Goal: Task Accomplishment & Management: Manage account settings

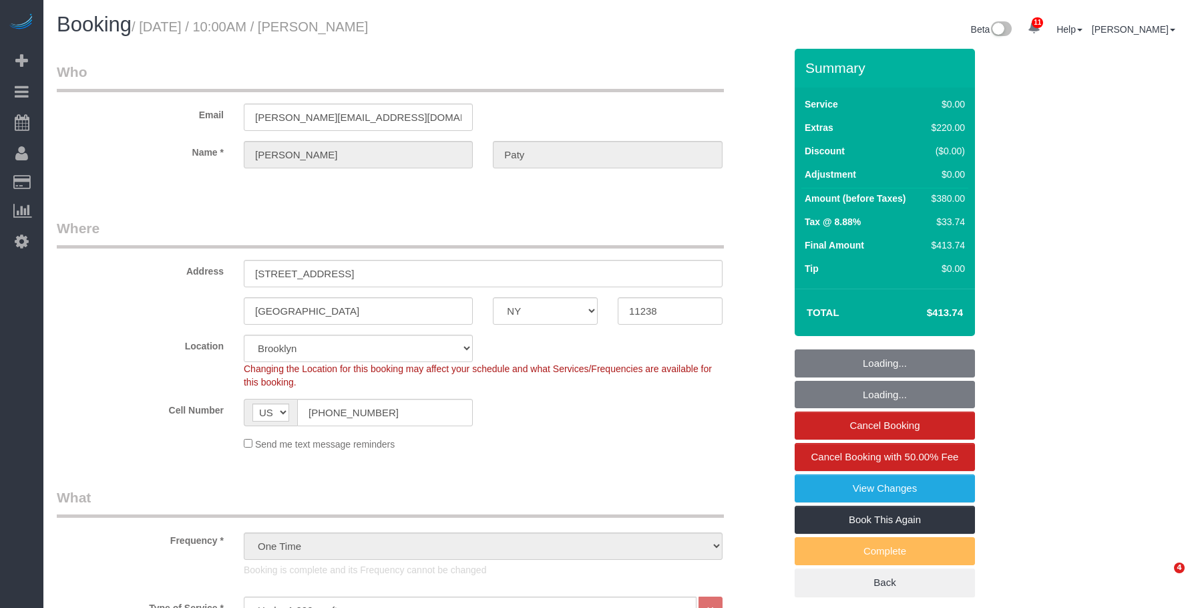
select select "NY"
select select "spot1"
select select "number:89"
select select "number:90"
select select "number:15"
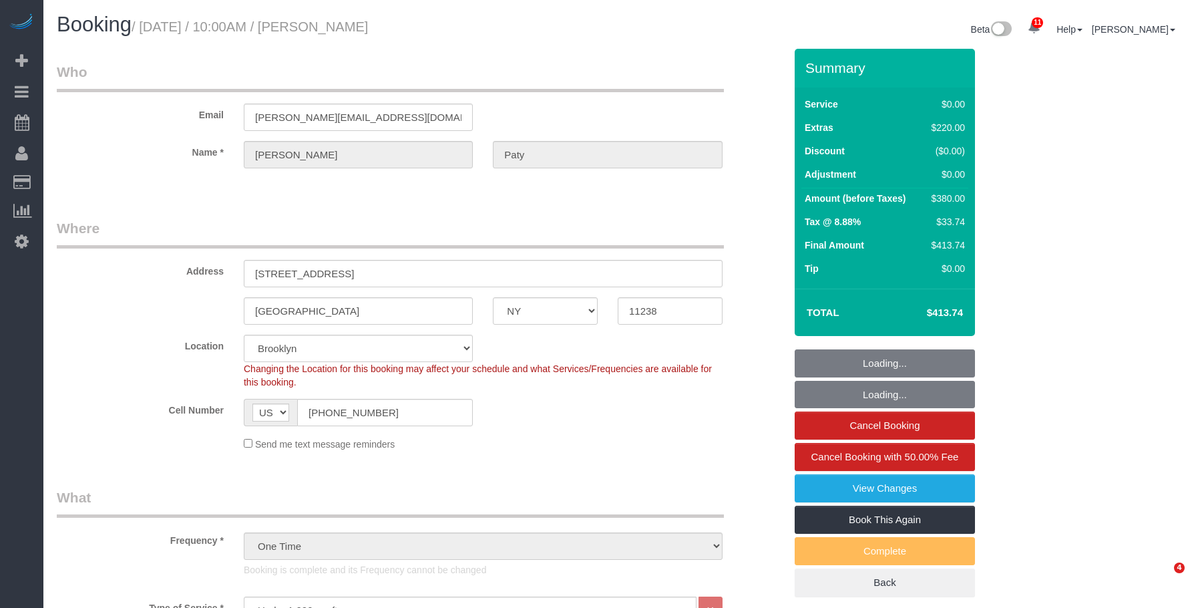
select select "number:5"
select select "object:1399"
select select "1"
select select "spot6"
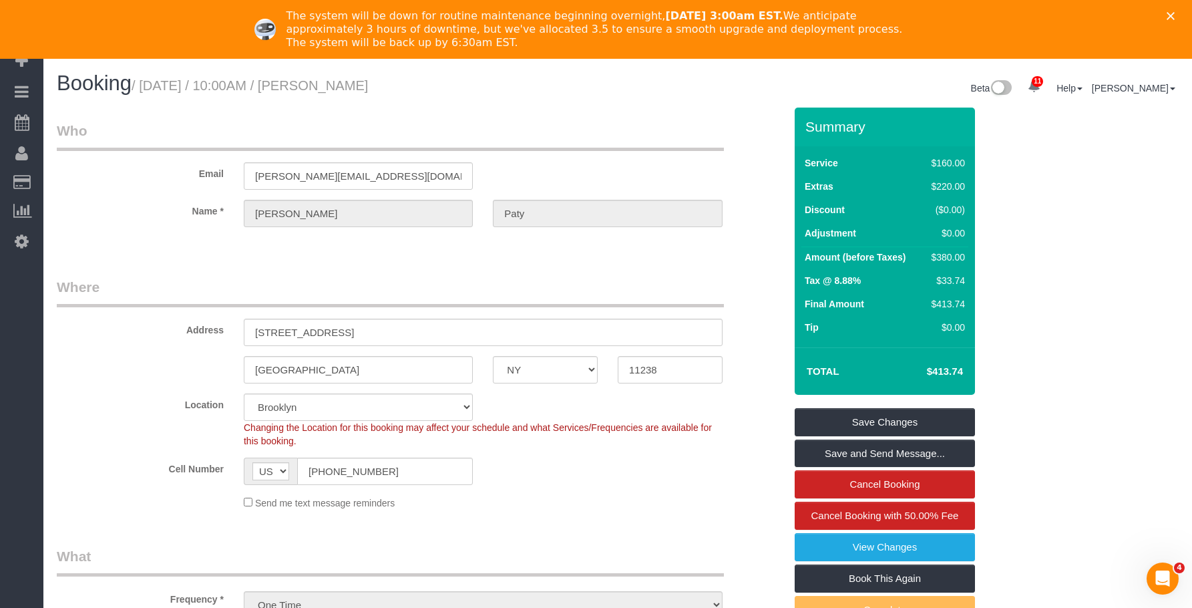
drag, startPoint x: 1182, startPoint y: 11, endPoint x: 1094, endPoint y: 21, distance: 88.1
click at [1181, 11] on div "The system will be down for routine maintenance beginning overnight, [DATE] 3:0…" at bounding box center [596, 29] width 1192 height 48
click at [1175, 17] on icon "Close" at bounding box center [1171, 16] width 8 height 8
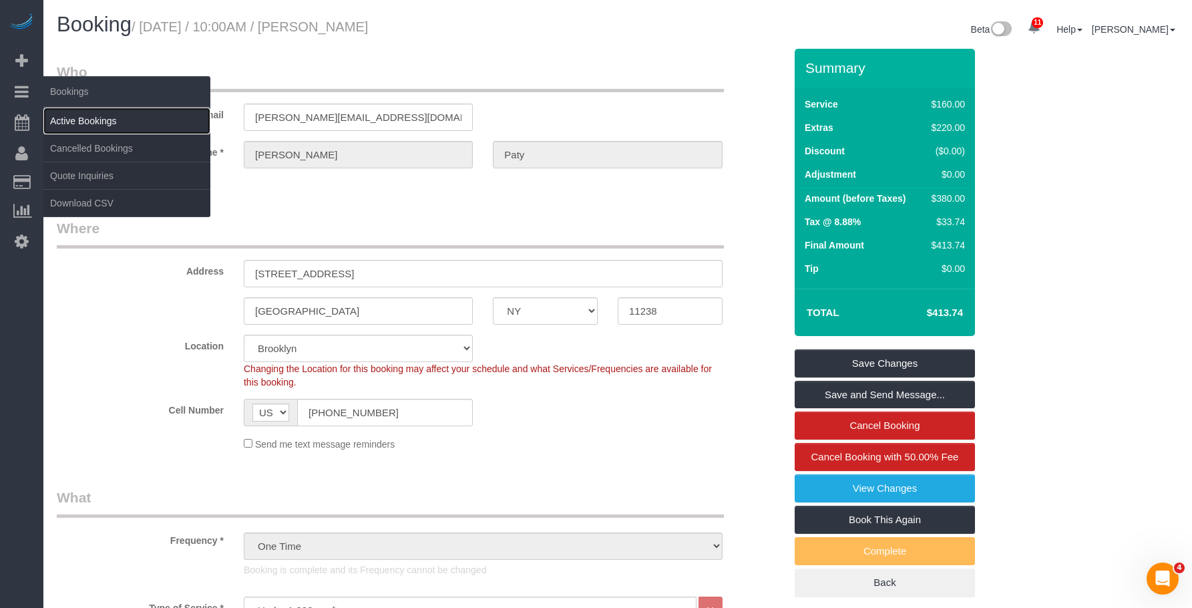
click at [70, 118] on link "Active Bookings" at bounding box center [126, 121] width 167 height 27
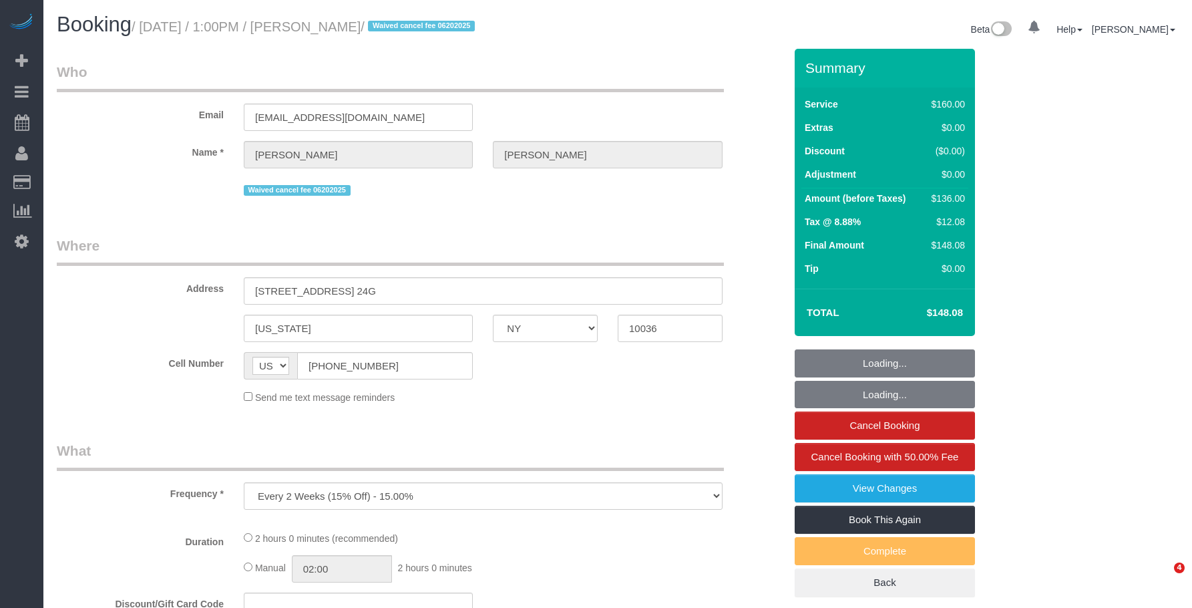
select select "NY"
select select "number:89"
select select "number:90"
select select "number:15"
select select "number:5"
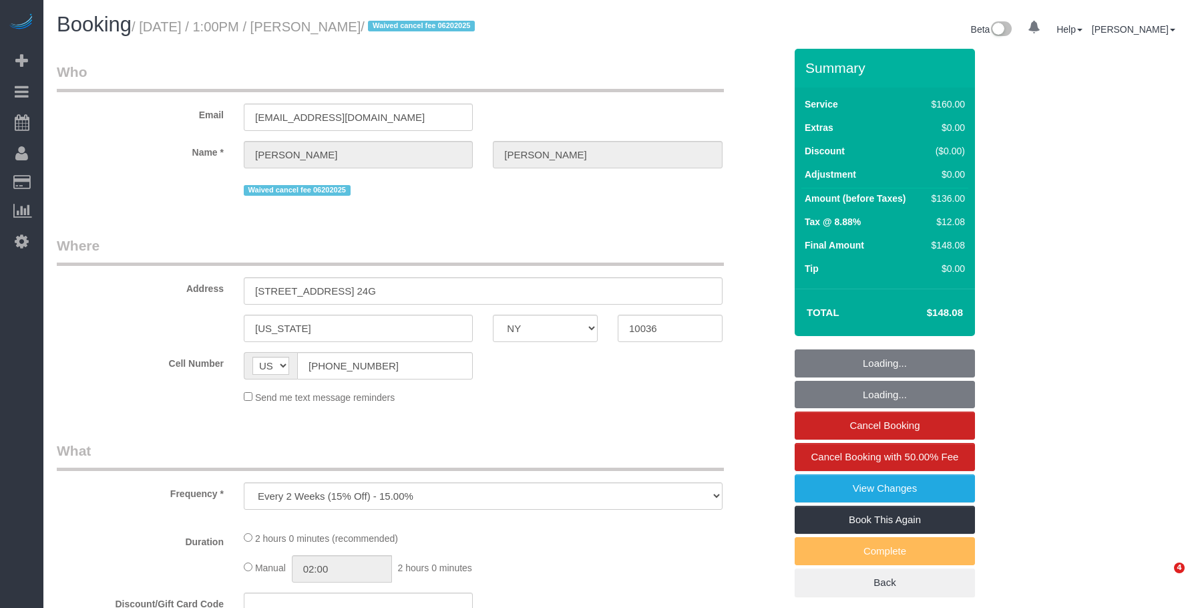
scroll to position [267, 0]
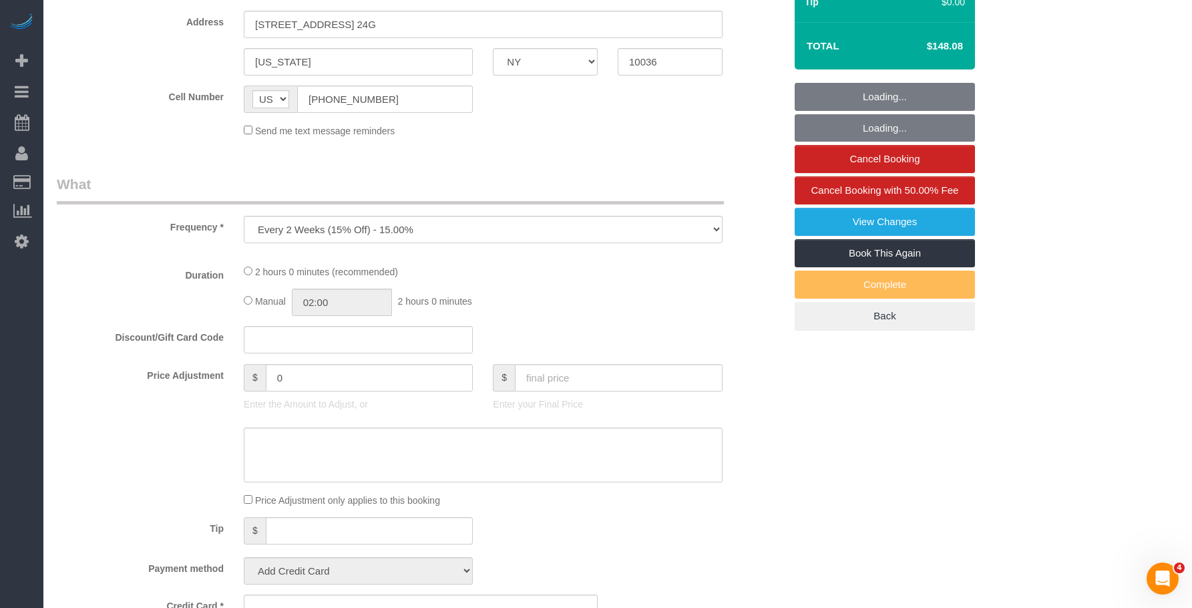
select select "string:stripe-pm_1Rpbht4VGloSiKo7IGSsrZOC"
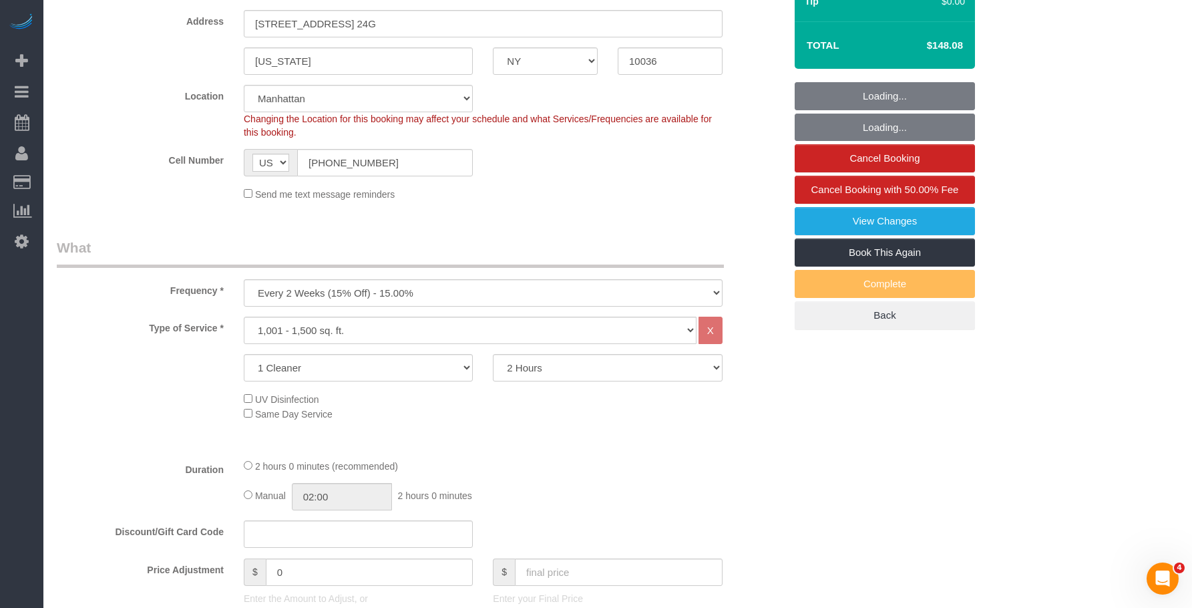
scroll to position [0, 0]
select select "spot1"
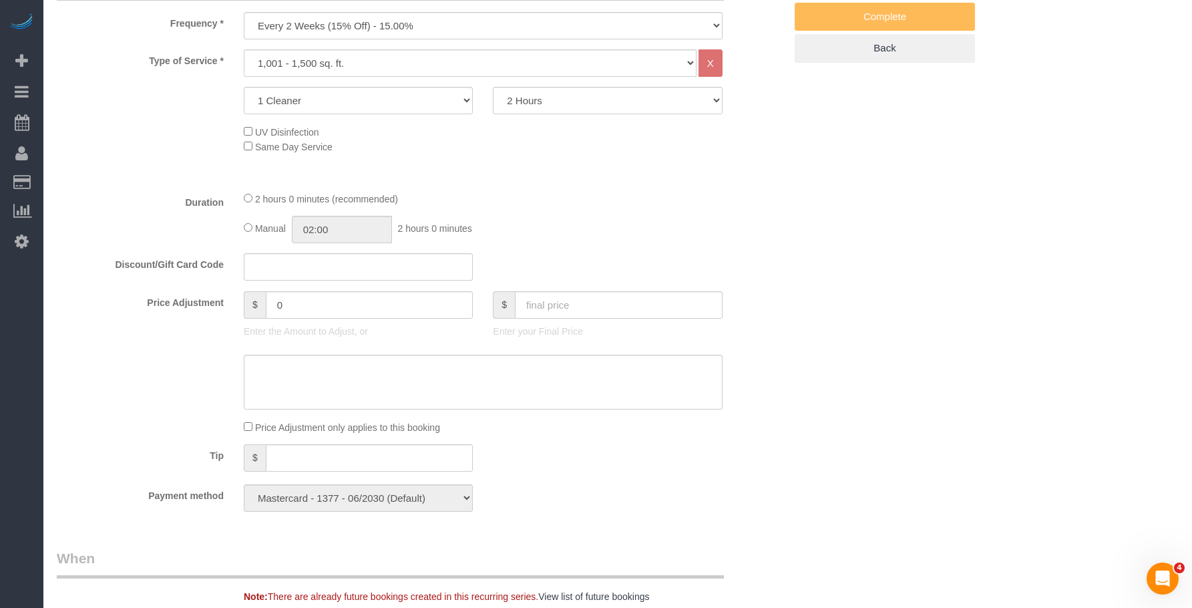
select select "object:1376"
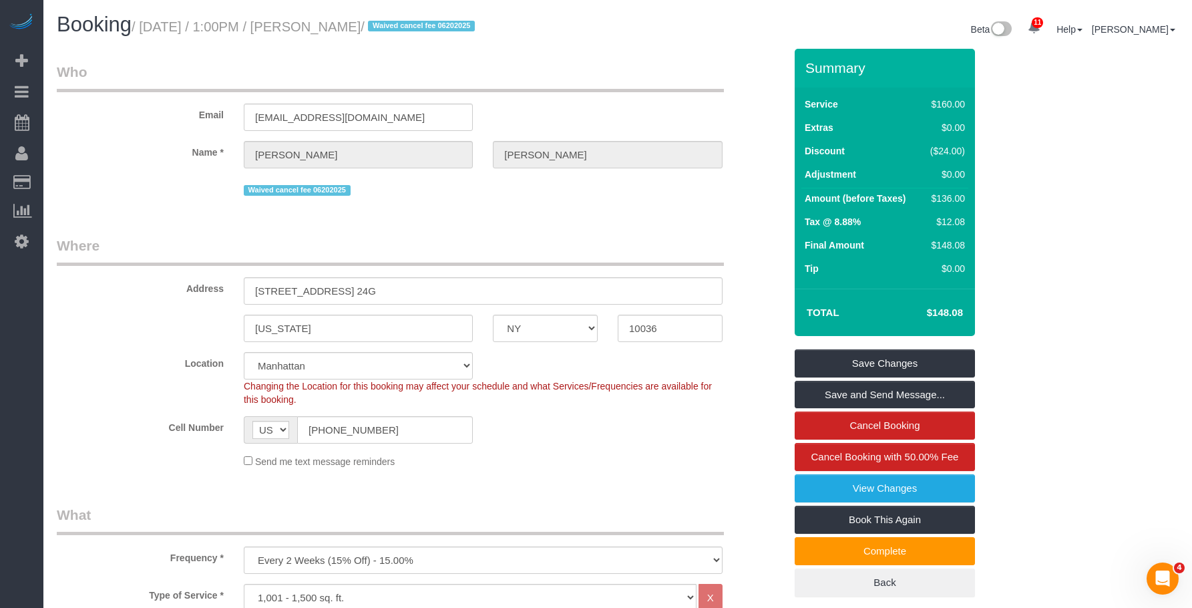
drag, startPoint x: 313, startPoint y: 27, endPoint x: 384, endPoint y: 24, distance: 70.8
click at [384, 24] on small "/ [DATE] / 1:00PM / [PERSON_NAME] / Waived cancel fee 06202025" at bounding box center [305, 26] width 347 height 15
copy small "[PERSON_NAME]"
drag, startPoint x: 371, startPoint y: 117, endPoint x: 206, endPoint y: 108, distance: 165.9
click at [206, 108] on div "Email [EMAIL_ADDRESS][DOMAIN_NAME]" at bounding box center [421, 96] width 748 height 69
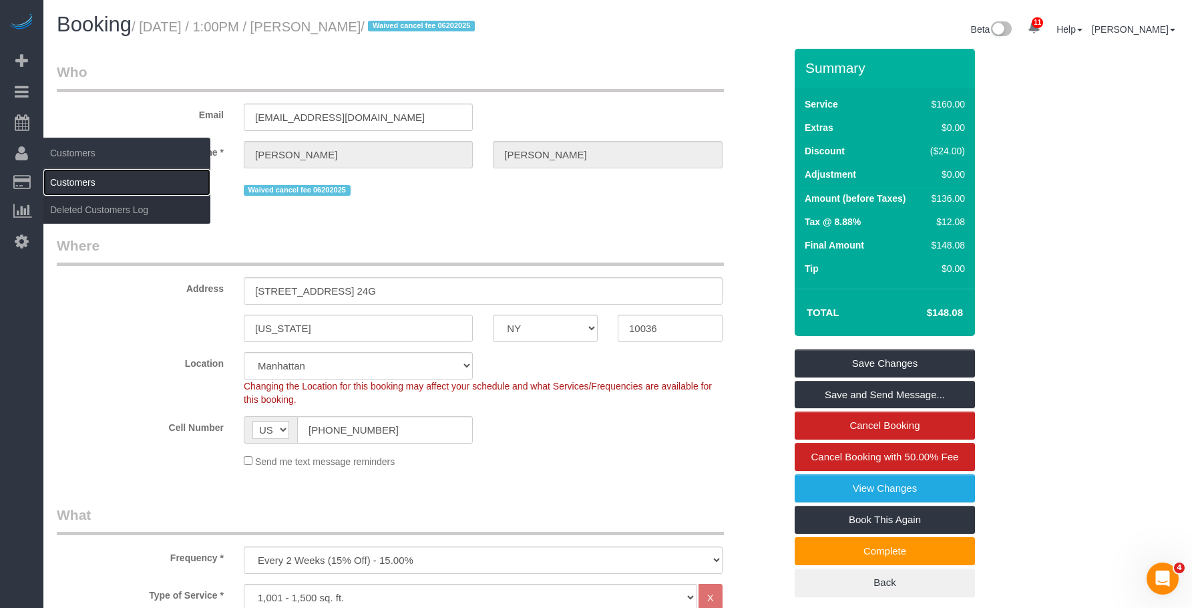
click at [98, 178] on link "Customers" at bounding box center [126, 182] width 167 height 27
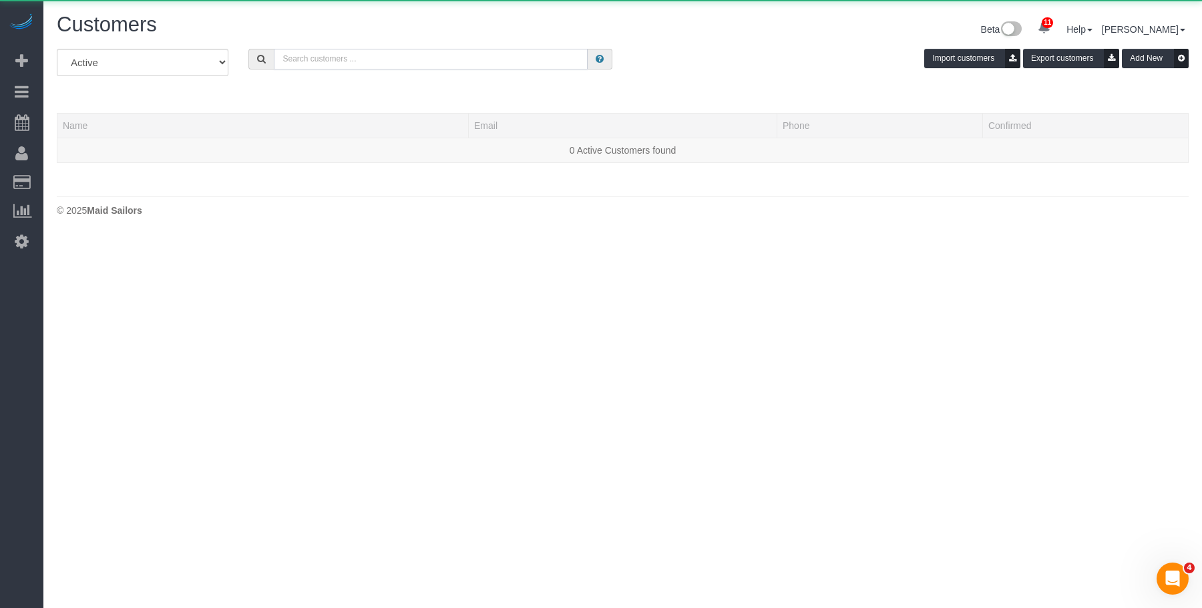
click at [494, 63] on input "text" at bounding box center [431, 59] width 314 height 21
paste input "gorantayal23@gmail.com"
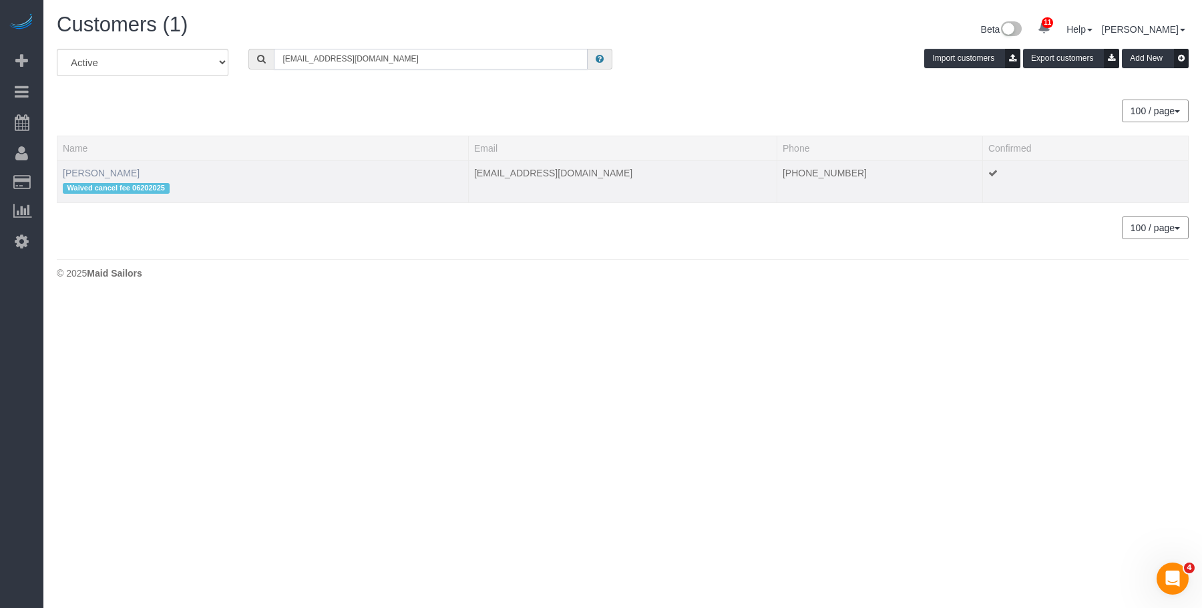
type input "gorantayal23@gmail.com"
click at [95, 172] on link "[PERSON_NAME]" at bounding box center [101, 173] width 77 height 11
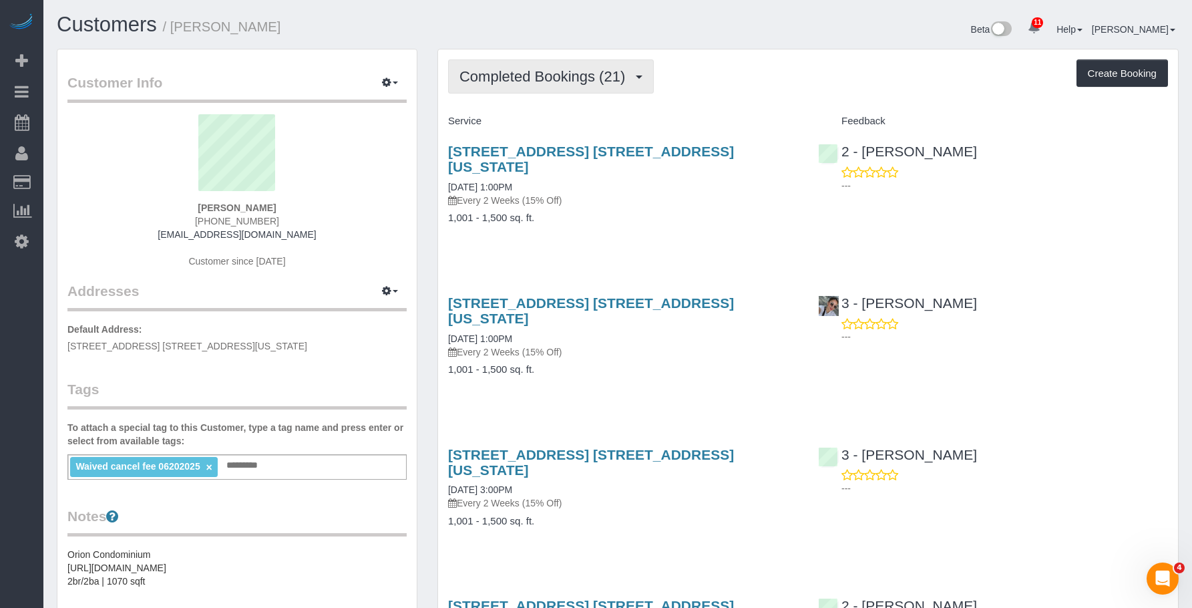
click at [557, 79] on span "Completed Bookings (21)" at bounding box center [546, 76] width 172 height 17
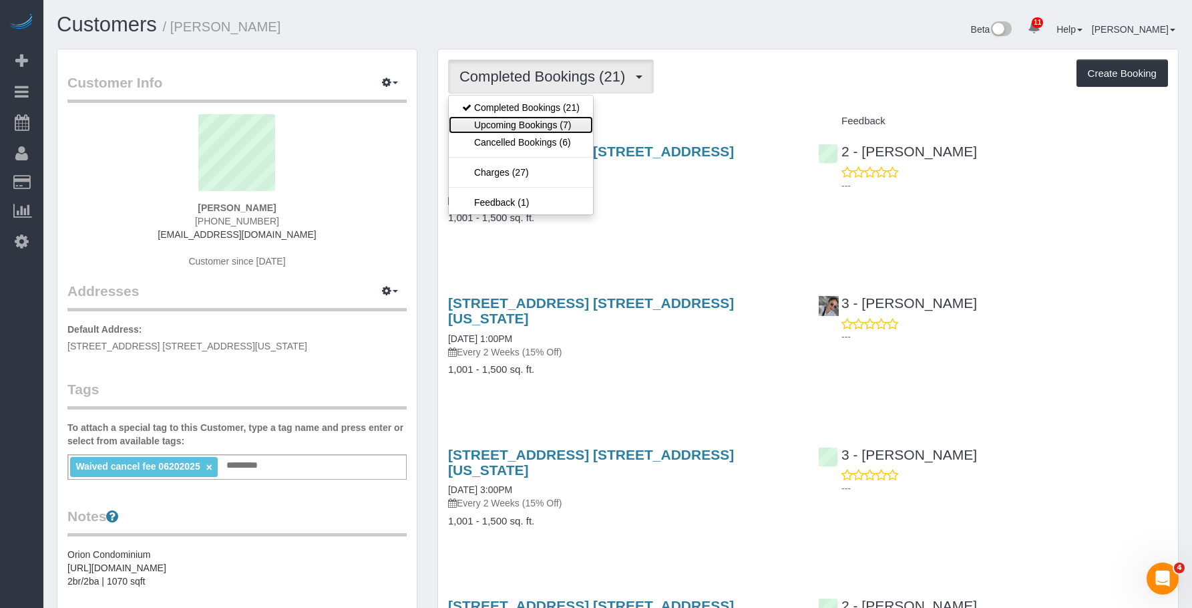
click at [518, 118] on link "Upcoming Bookings (7)" at bounding box center [521, 124] width 144 height 17
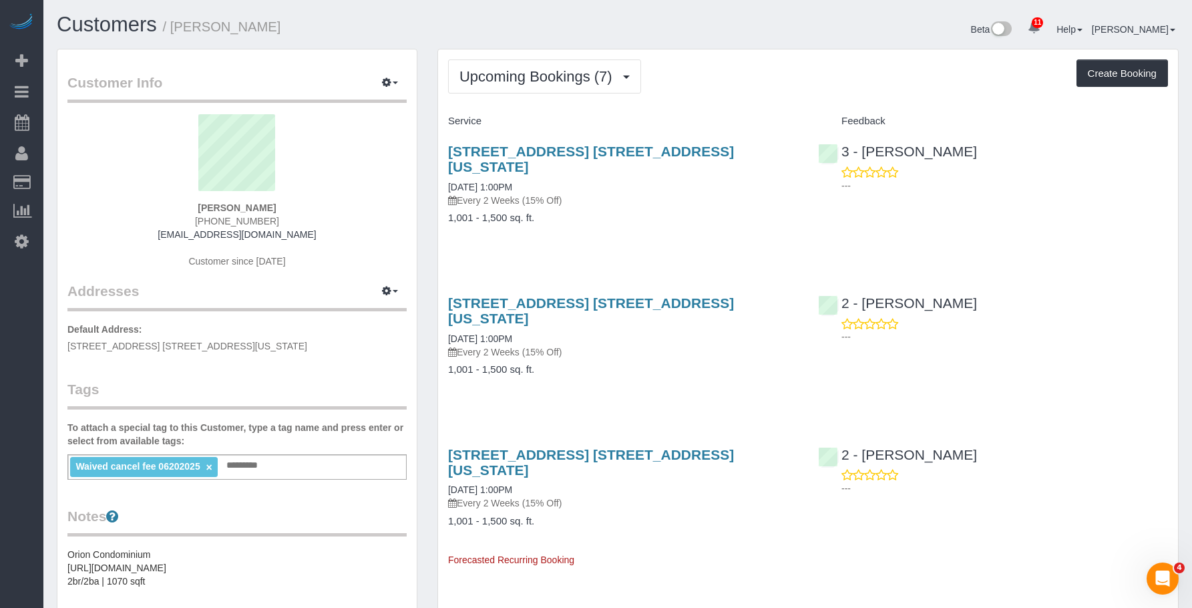
click at [621, 194] on p "Every 2 Weeks (15% Off)" at bounding box center [623, 200] width 350 height 13
click at [604, 153] on link "[STREET_ADDRESS] [STREET_ADDRESS][US_STATE]" at bounding box center [591, 159] width 286 height 31
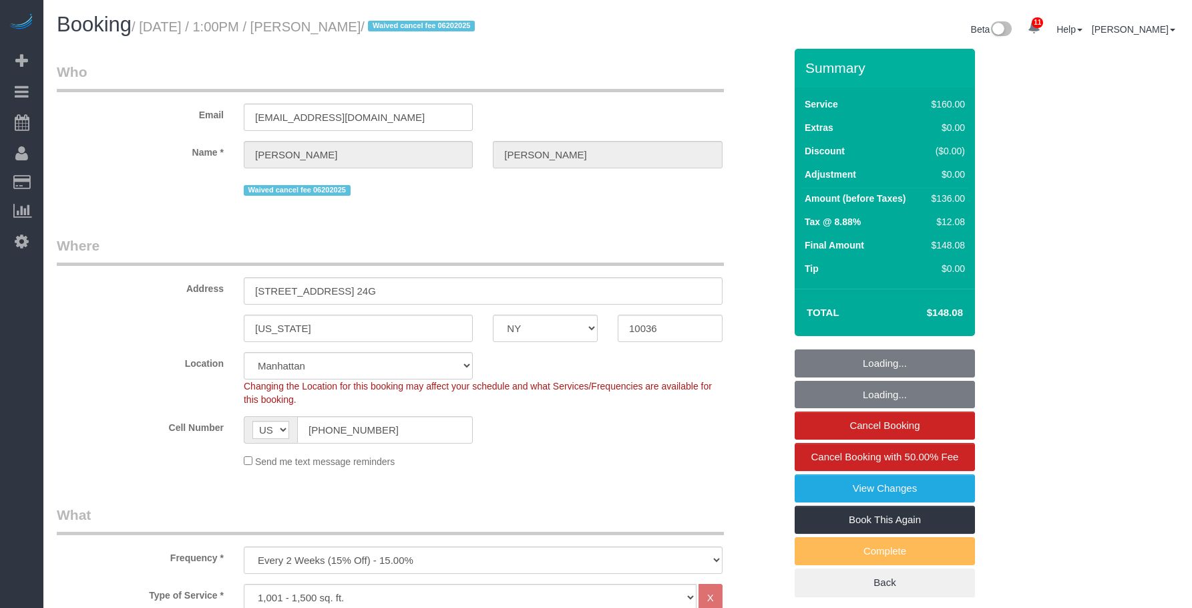
select select "NY"
select select "number:89"
select select "number:90"
select select "number:15"
select select "number:5"
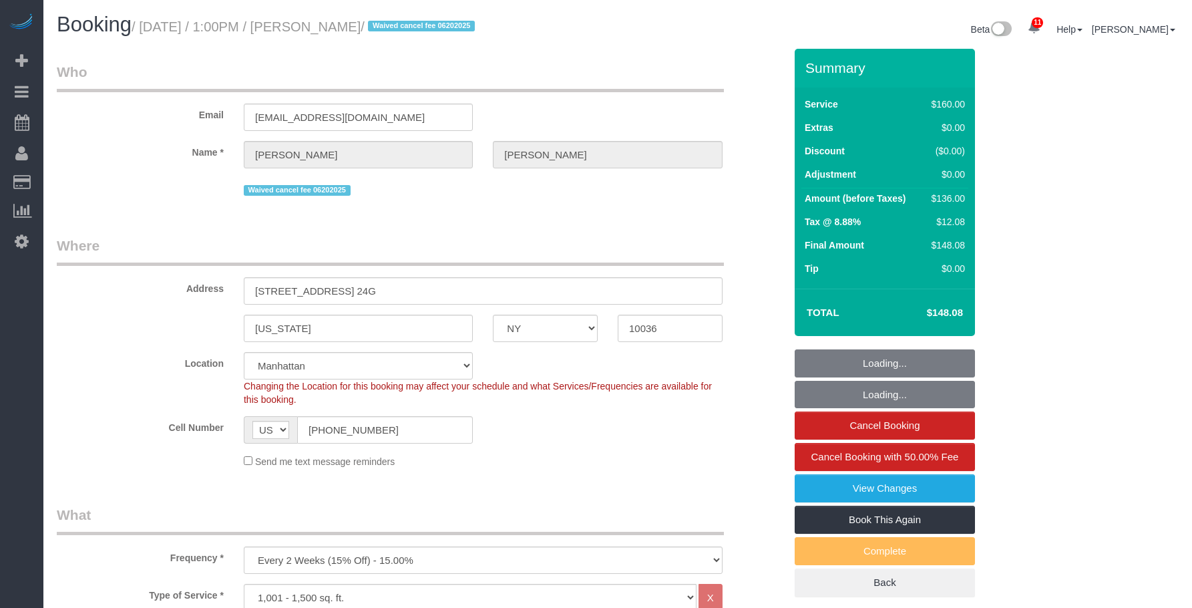
select select "object:1376"
click at [383, 26] on small "/ [DATE] / 1:00PM / [PERSON_NAME] / Waived cancel fee 06202025" at bounding box center [305, 26] width 347 height 15
select select "spot1"
select select "NY"
select select "number:89"
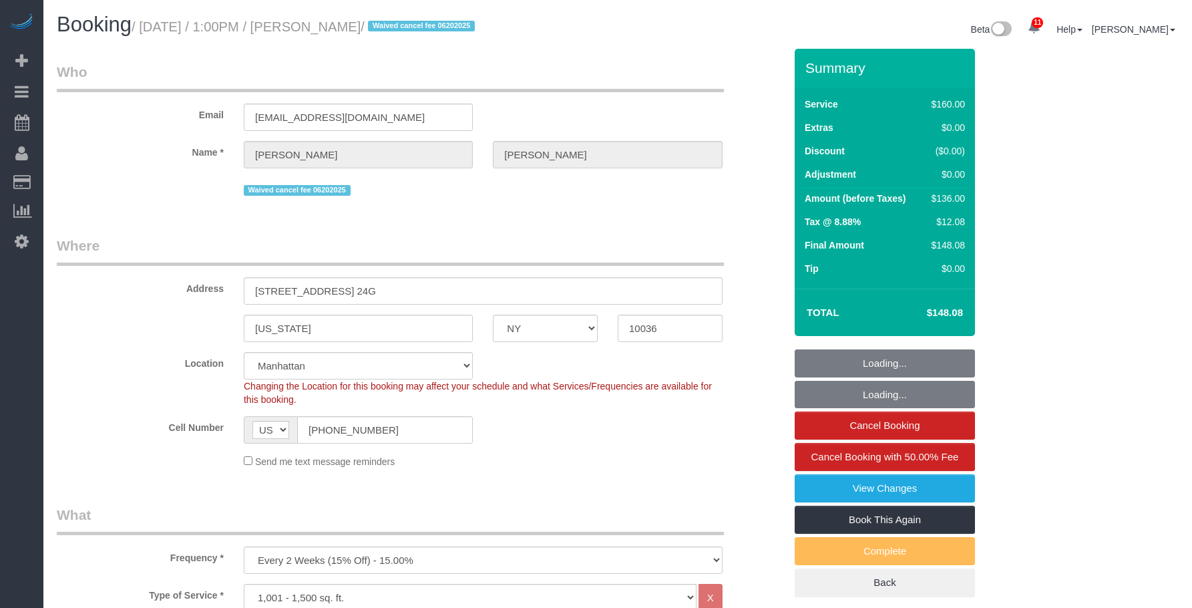
select select "number:90"
select select "number:15"
select select "number:5"
select select "spot1"
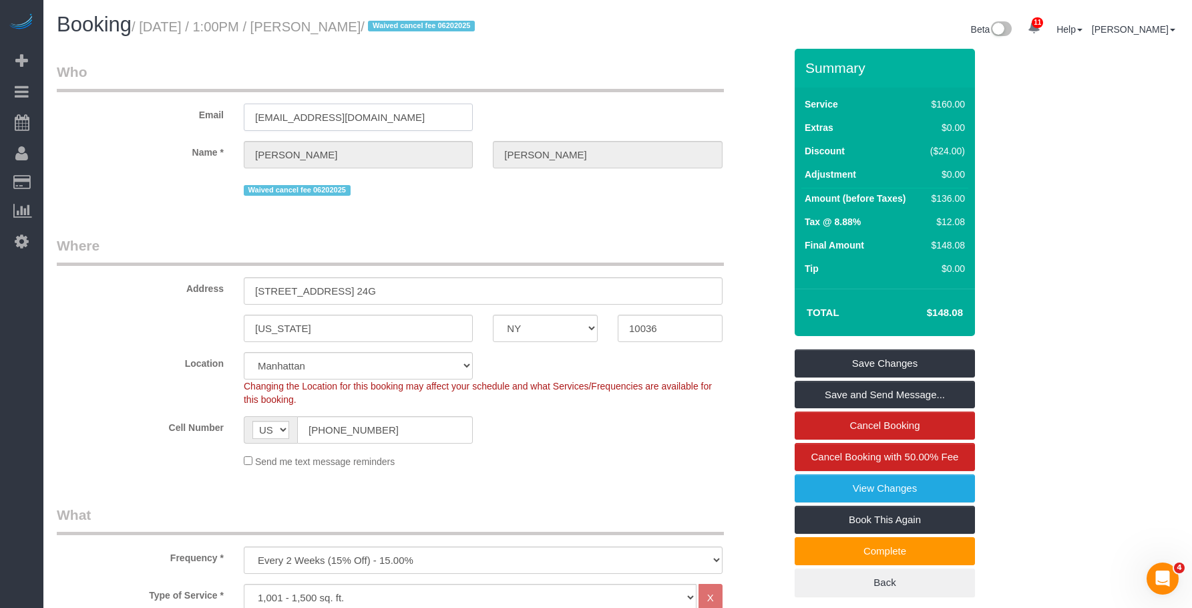
drag, startPoint x: 391, startPoint y: 114, endPoint x: 158, endPoint y: 114, distance: 233.1
click at [158, 114] on div "Email [EMAIL_ADDRESS][DOMAIN_NAME]" at bounding box center [421, 96] width 748 height 69
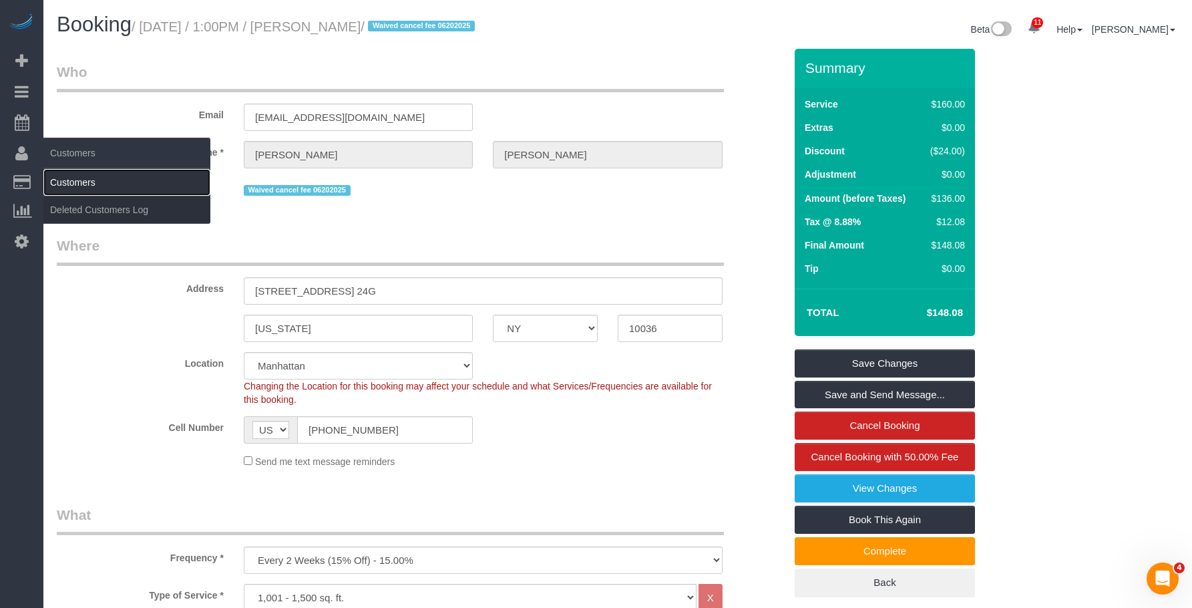
click at [63, 185] on link "Customers" at bounding box center [126, 182] width 167 height 27
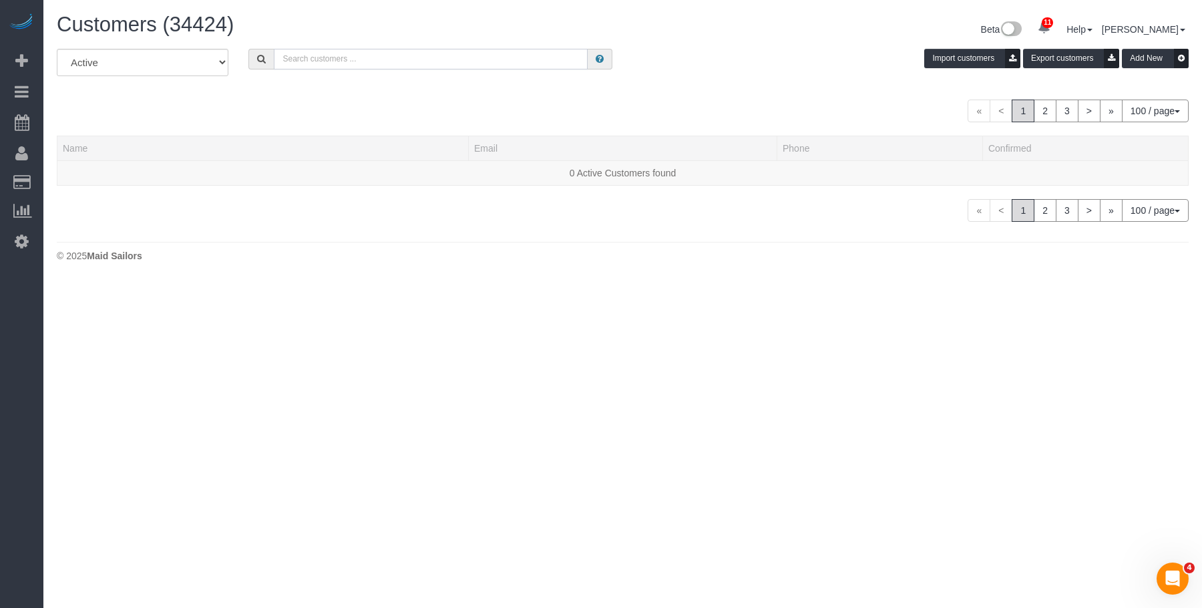
click at [333, 58] on input "text" at bounding box center [431, 59] width 314 height 21
paste input "[EMAIL_ADDRESS][DOMAIN_NAME]"
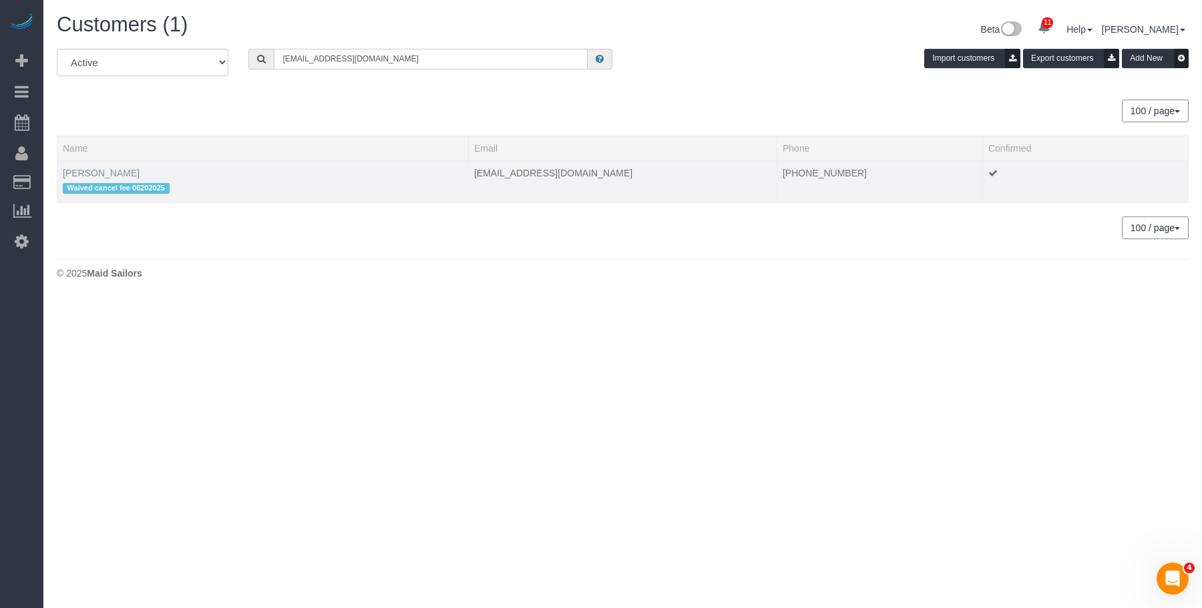
type input "[EMAIL_ADDRESS][DOMAIN_NAME]"
click at [86, 174] on link "[PERSON_NAME]" at bounding box center [101, 173] width 77 height 11
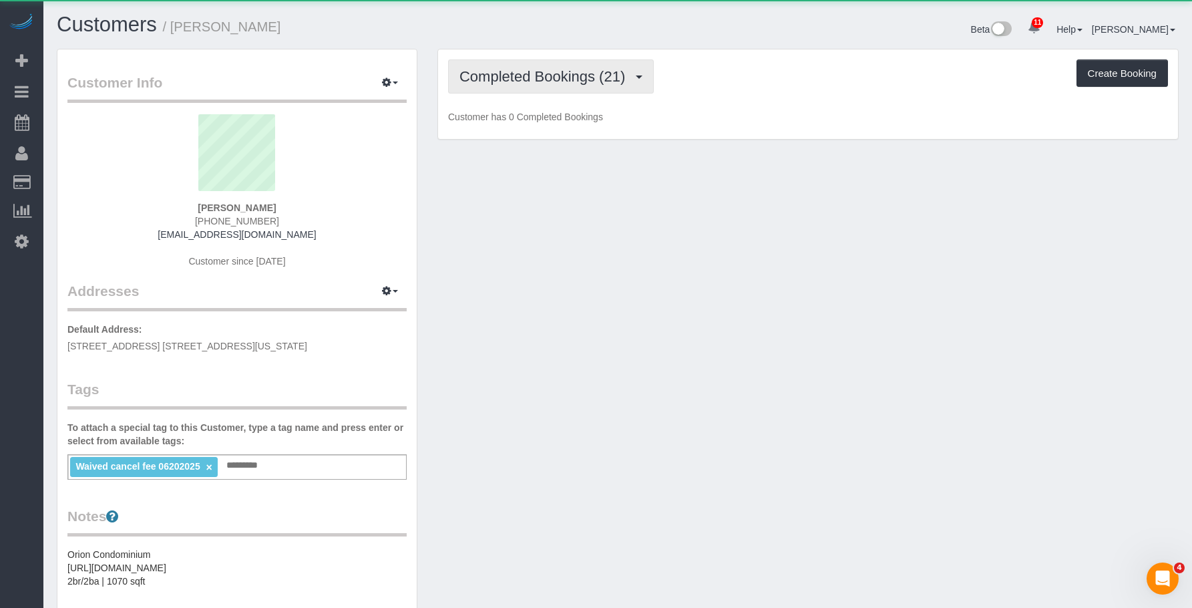
click at [544, 69] on span "Completed Bookings (21)" at bounding box center [546, 76] width 172 height 17
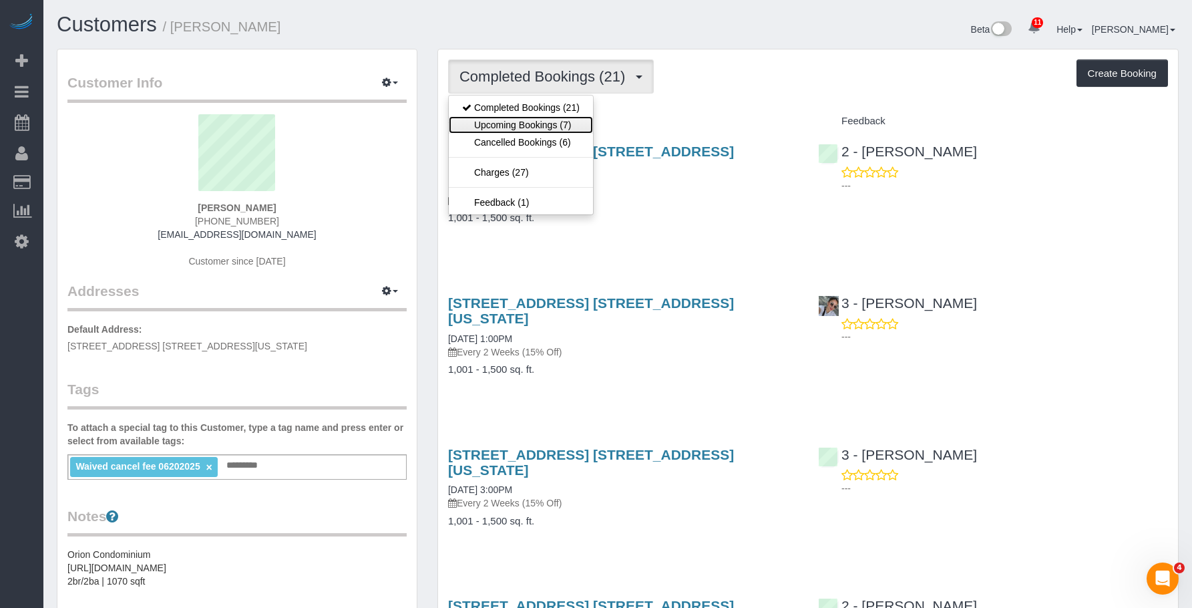
click at [546, 125] on link "Upcoming Bookings (7)" at bounding box center [521, 124] width 144 height 17
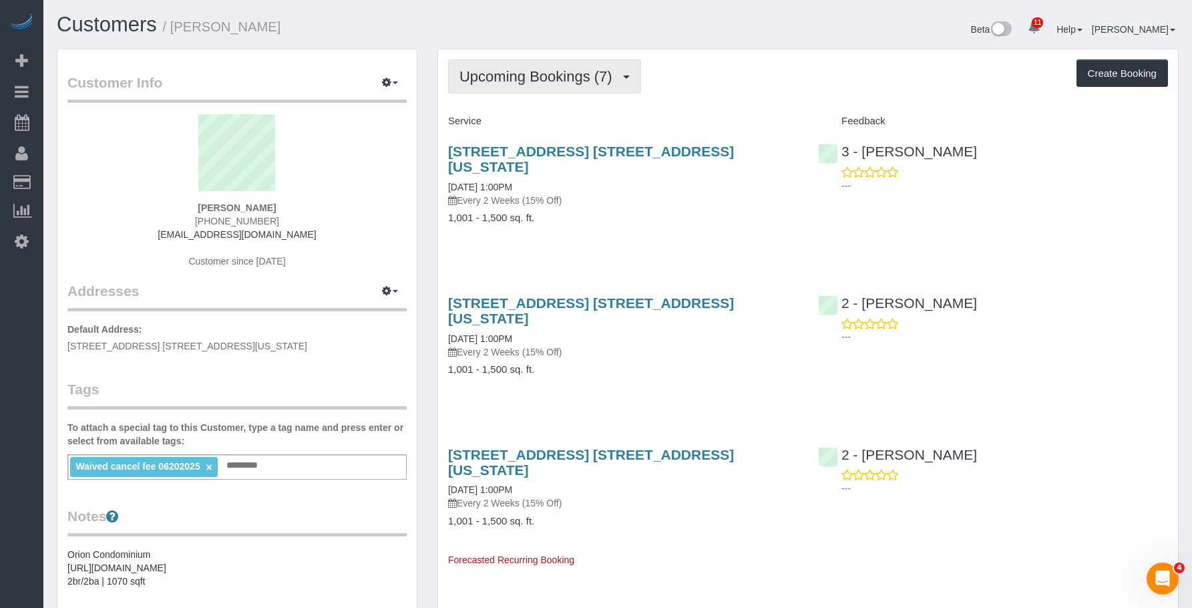
drag, startPoint x: 560, startPoint y: 75, endPoint x: 552, endPoint y: 81, distance: 10.4
click at [560, 75] on span "Upcoming Bookings (7)" at bounding box center [540, 76] width 160 height 17
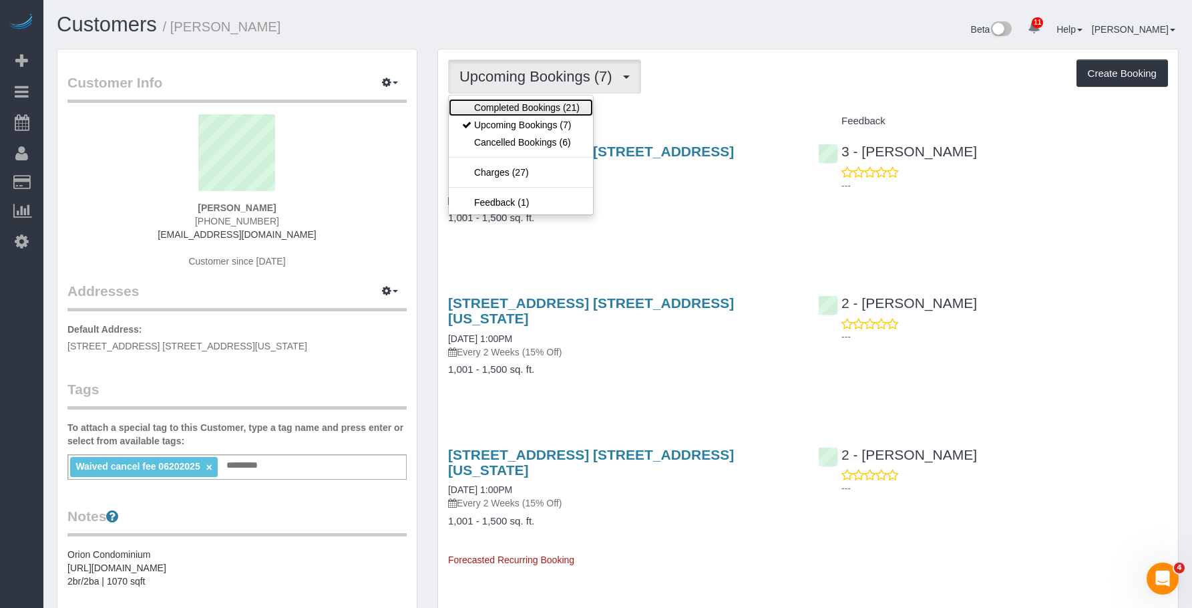
click at [530, 101] on link "Completed Bookings (21)" at bounding box center [521, 107] width 144 height 17
